Goal: Information Seeking & Learning: Find specific fact

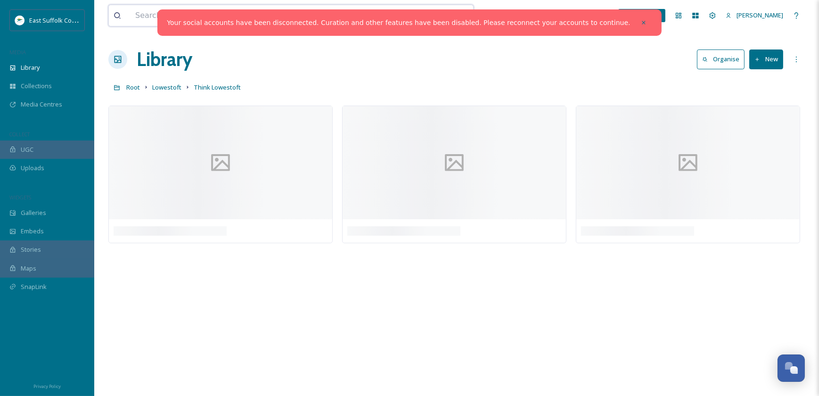
click at [169, 19] on input at bounding box center [255, 15] width 249 height 21
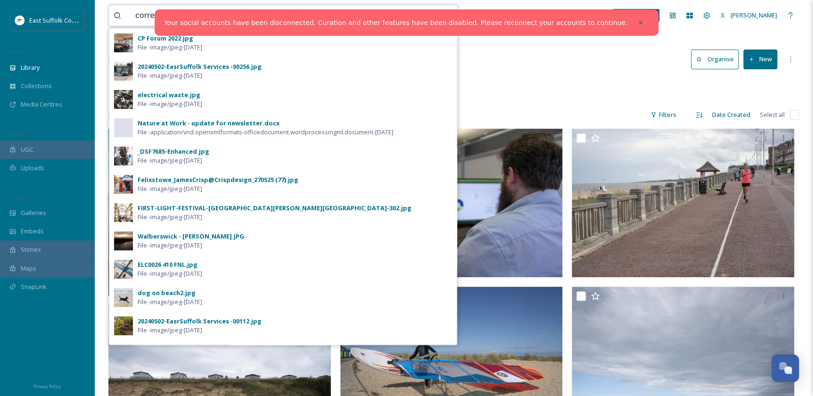
type input "correx"
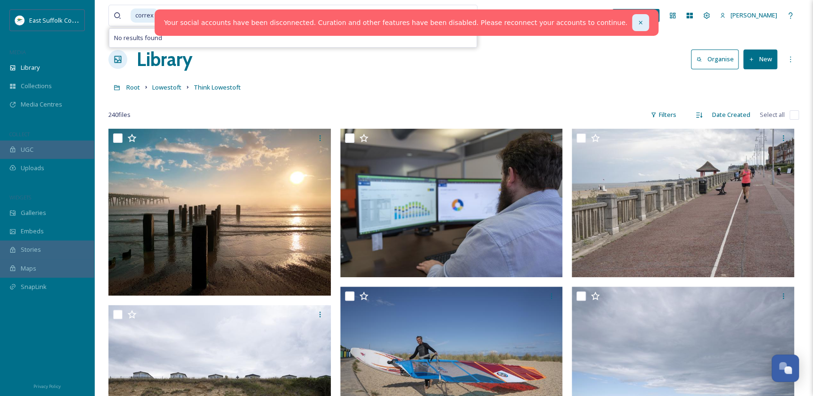
click at [632, 17] on div at bounding box center [640, 22] width 17 height 17
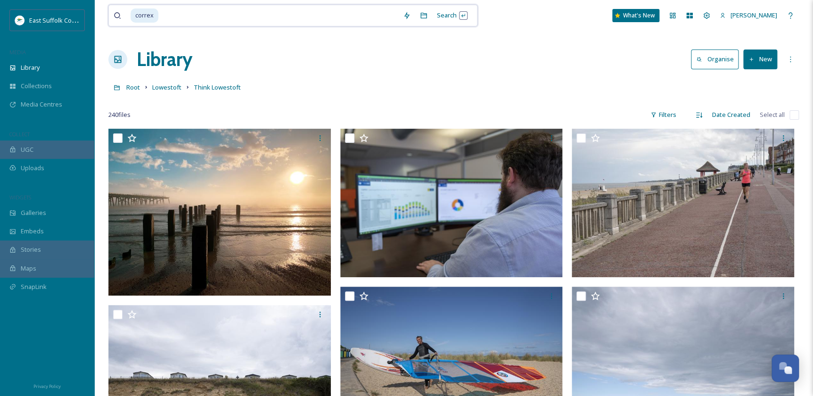
click at [263, 13] on input at bounding box center [278, 15] width 239 height 21
type input "c"
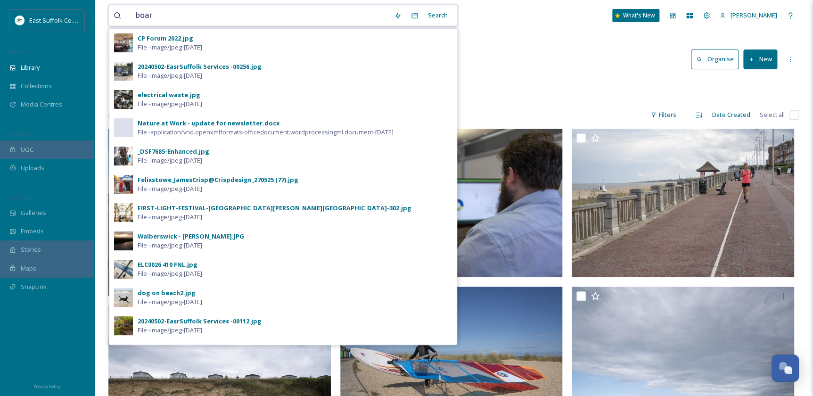
type input "board"
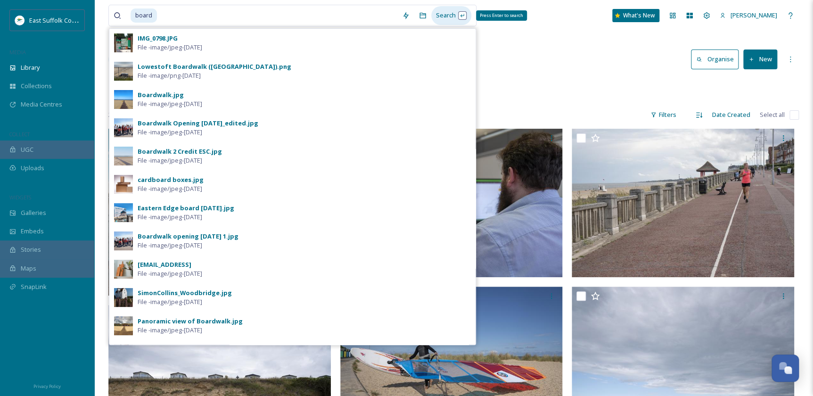
click at [464, 13] on div "Search Press Enter to search" at bounding box center [451, 15] width 40 height 18
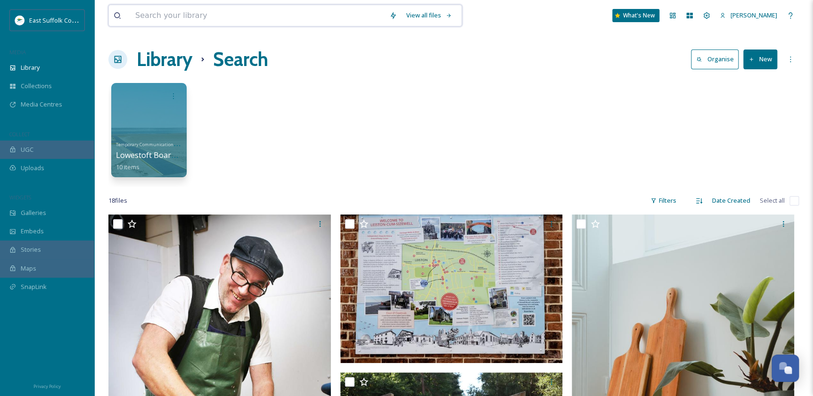
click at [212, 13] on input at bounding box center [258, 15] width 254 height 21
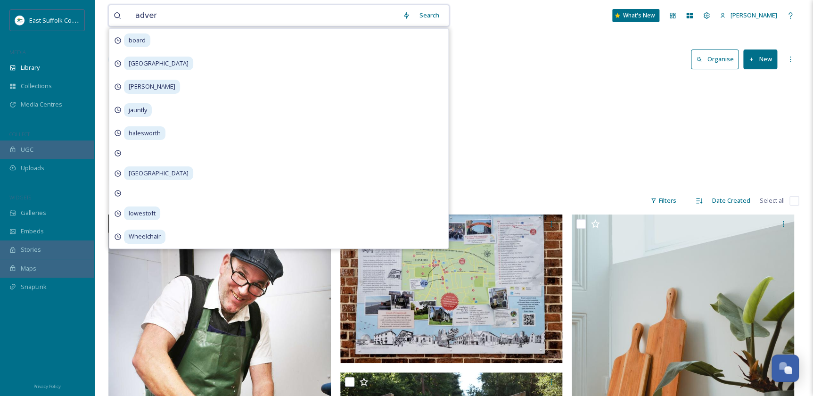
type input "advert"
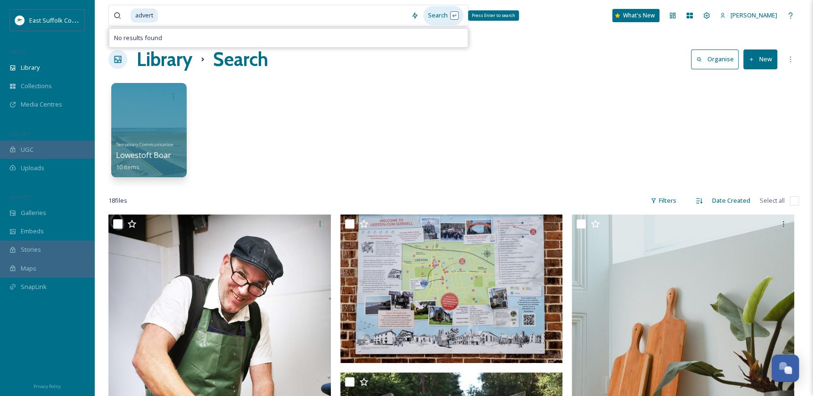
click at [434, 15] on div "Search Press Enter to search" at bounding box center [443, 15] width 40 height 18
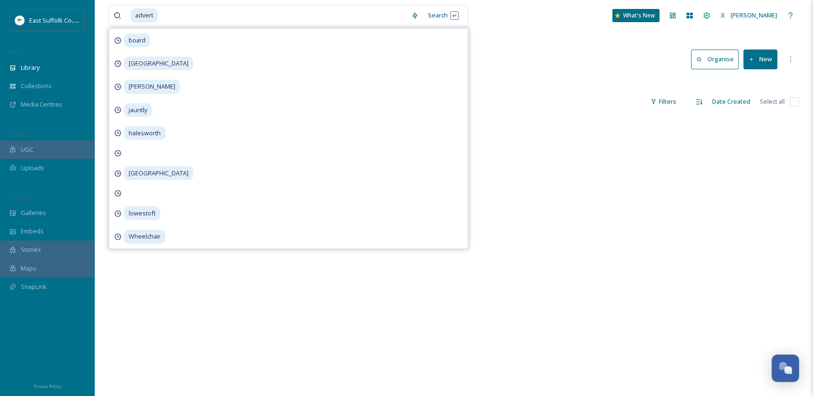
click at [559, 13] on div "advert Search board southwold [PERSON_NAME] jauntly [GEOGRAPHIC_DATA] [GEOGRAPH…" at bounding box center [453, 15] width 690 height 31
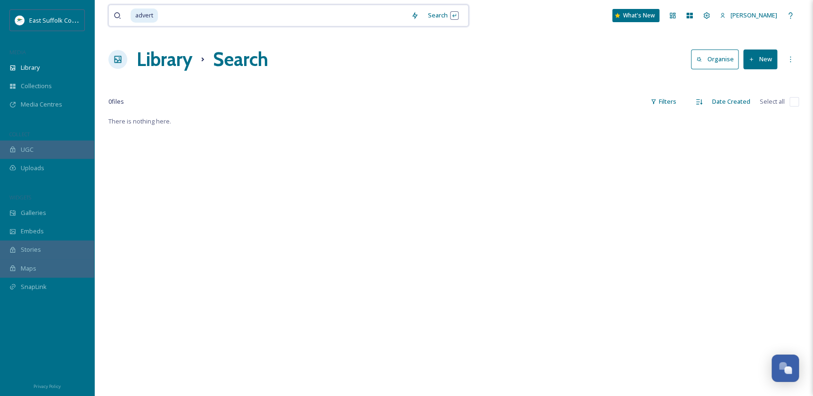
click at [163, 14] on input at bounding box center [282, 15] width 247 height 21
type input "a"
type input "Sign"
click at [420, 15] on div "Search" at bounding box center [440, 15] width 40 height 18
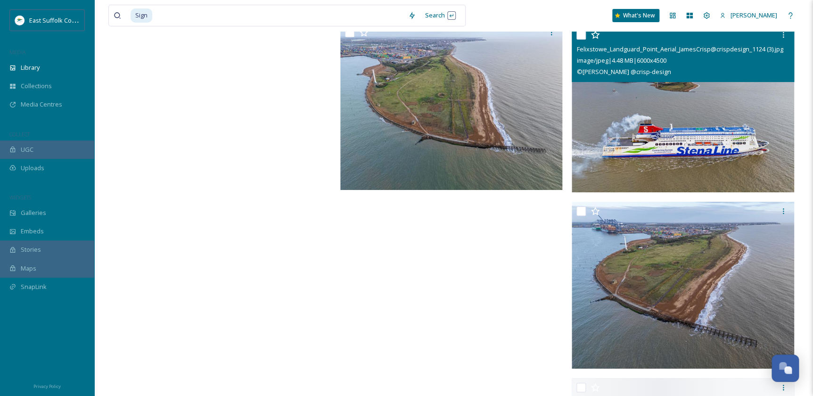
scroll to position [68063, 0]
